Goal: Task Accomplishment & Management: Use online tool/utility

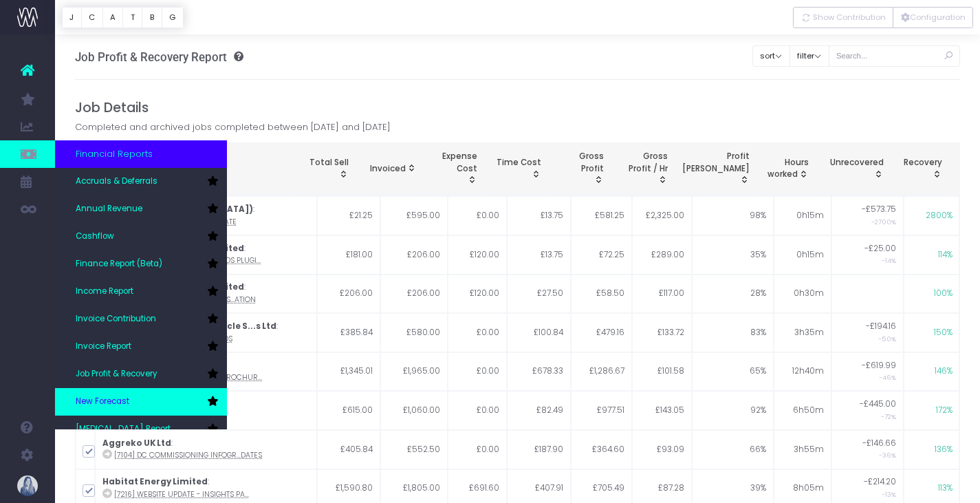
click at [114, 389] on link "New Forecast" at bounding box center [141, 402] width 172 height 28
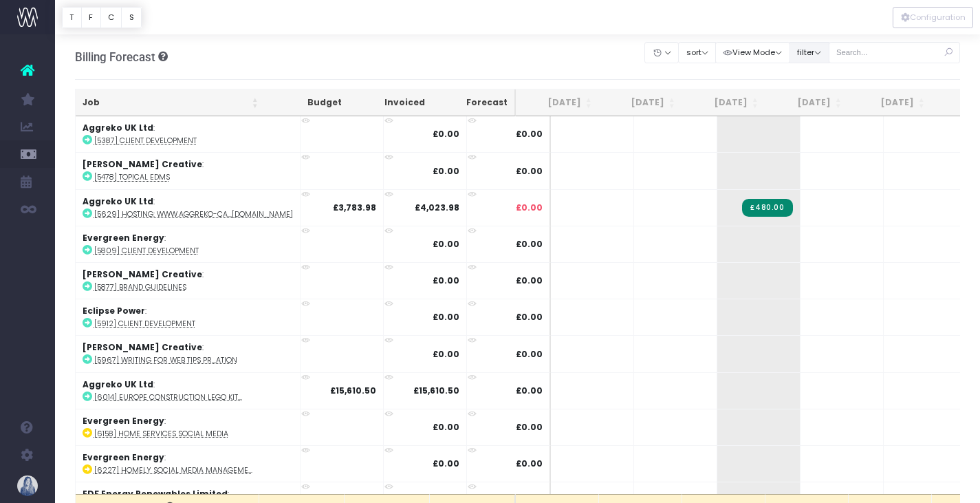
click at [801, 60] on button "filter" at bounding box center [810, 52] width 40 height 21
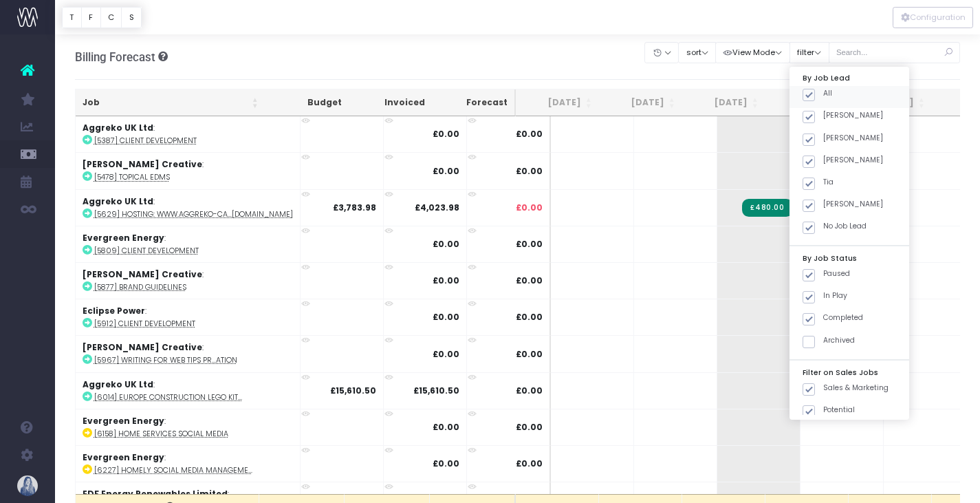
click at [810, 96] on span at bounding box center [809, 95] width 12 height 12
click at [823, 96] on input "All" at bounding box center [827, 92] width 9 height 9
checkbox input "false"
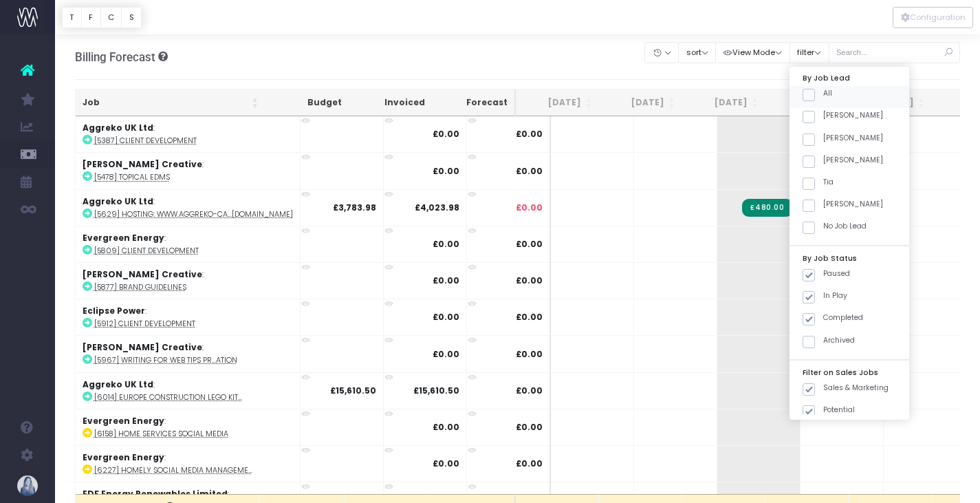
checkbox input "false"
click at [812, 112] on span at bounding box center [809, 117] width 12 height 12
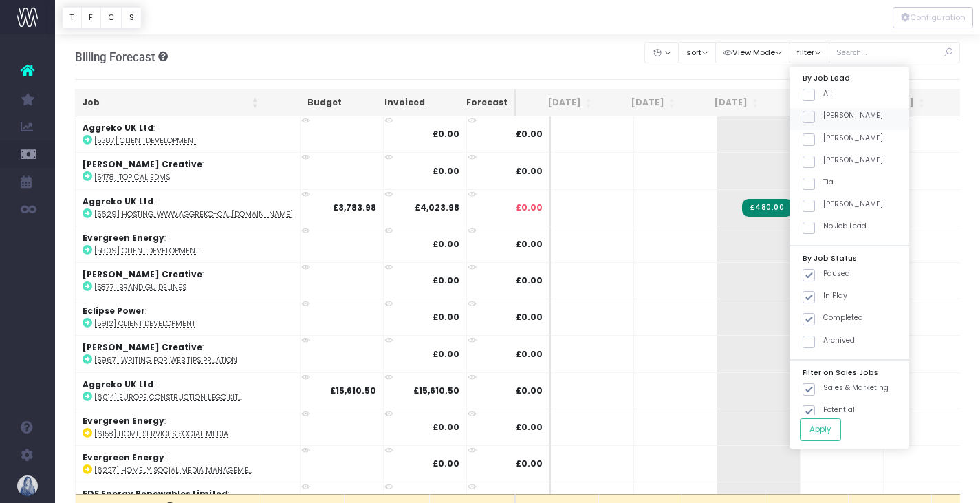
click at [823, 112] on input "[PERSON_NAME]" at bounding box center [827, 114] width 9 height 9
checkbox input "true"
click at [814, 428] on button "Apply" at bounding box center [820, 429] width 41 height 23
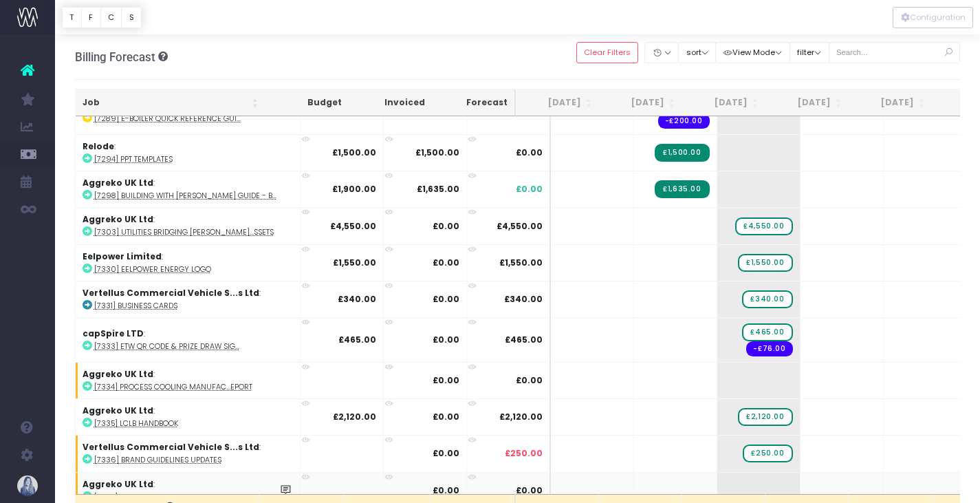
scroll to position [897, 0]
